Goal: Find specific page/section: Find specific page/section

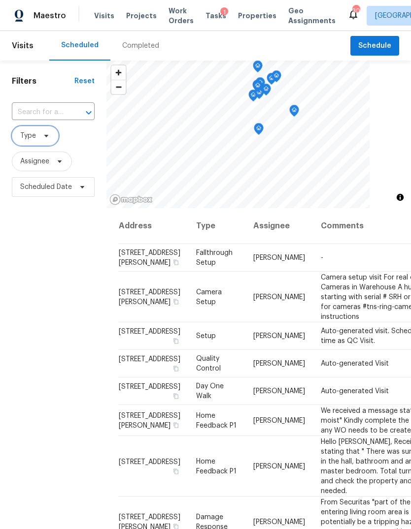
click at [43, 137] on icon at bounding box center [46, 136] width 8 height 8
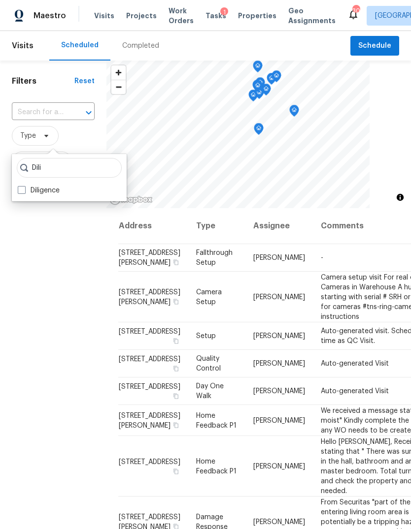
type input "Dili"
click at [22, 186] on span at bounding box center [22, 190] width 8 height 8
click at [22, 186] on input "Diligence" at bounding box center [21, 189] width 6 height 6
checkbox input "true"
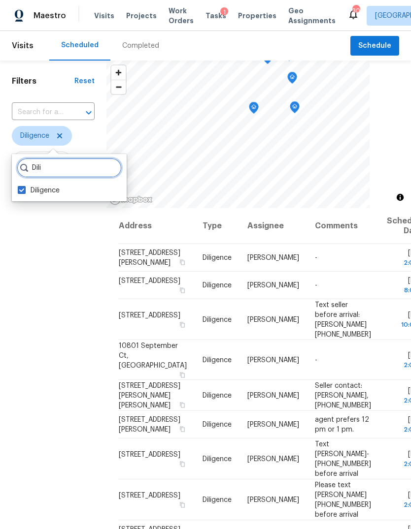
click at [80, 168] on input "Dili" at bounding box center [69, 168] width 105 height 20
type input "D"
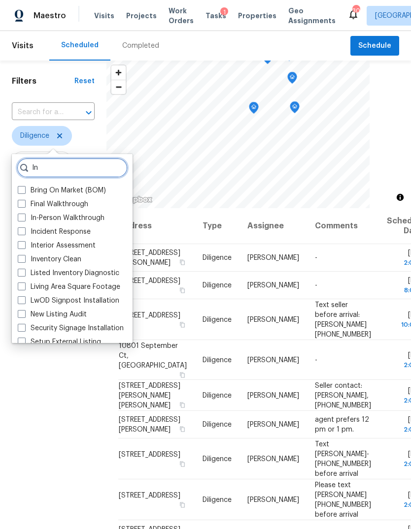
type input "In"
click at [21, 214] on span at bounding box center [22, 218] width 8 height 8
click at [21, 214] on input "In-Person Walkthrough" at bounding box center [21, 216] width 6 height 6
checkbox input "true"
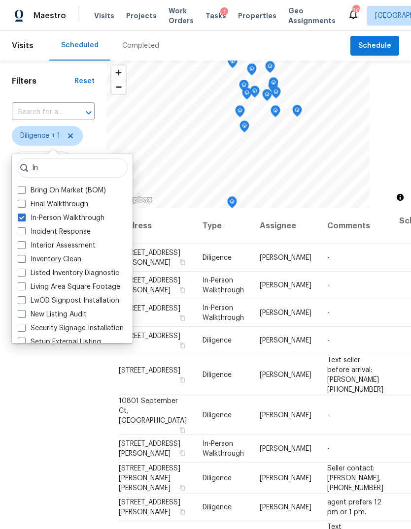
click at [53, 415] on div "Filters Reset ​ Diligence + 1 Assignee Scheduled Date" at bounding box center [53, 346] width 106 height 571
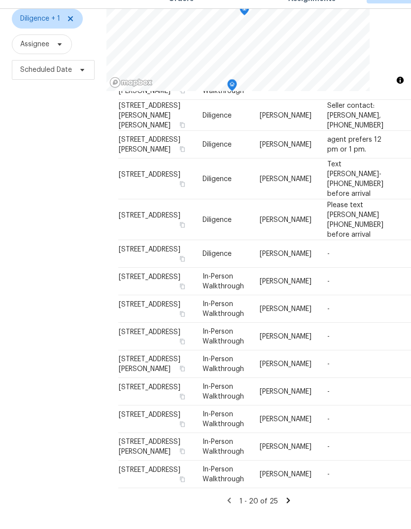
scroll to position [583, 0]
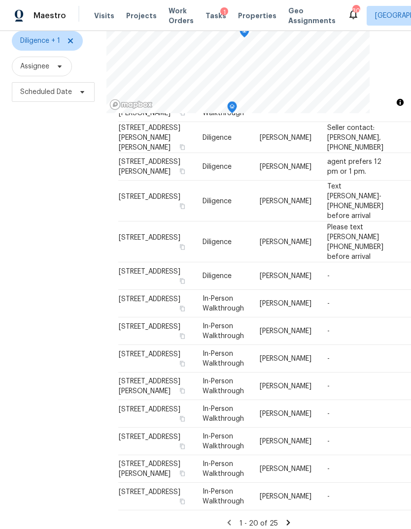
click at [291, 518] on icon at bounding box center [288, 522] width 9 height 9
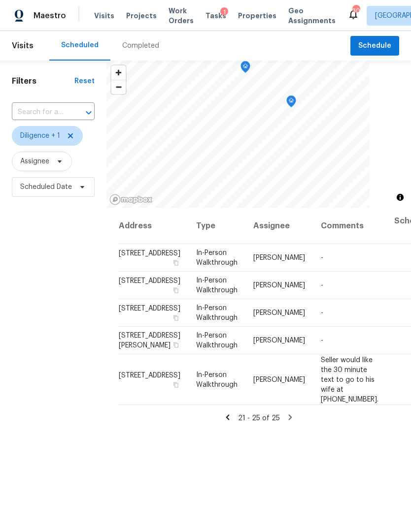
scroll to position [0, 0]
click at [221, 423] on div "21 - 25 of 25" at bounding box center [258, 418] width 281 height 10
click at [227, 422] on icon at bounding box center [227, 417] width 9 height 9
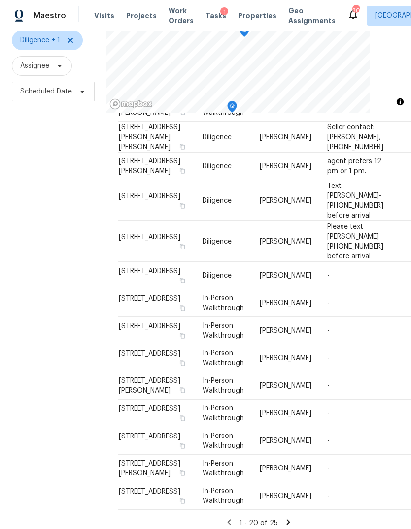
scroll to position [95, 0]
